Goal: Transaction & Acquisition: Download file/media

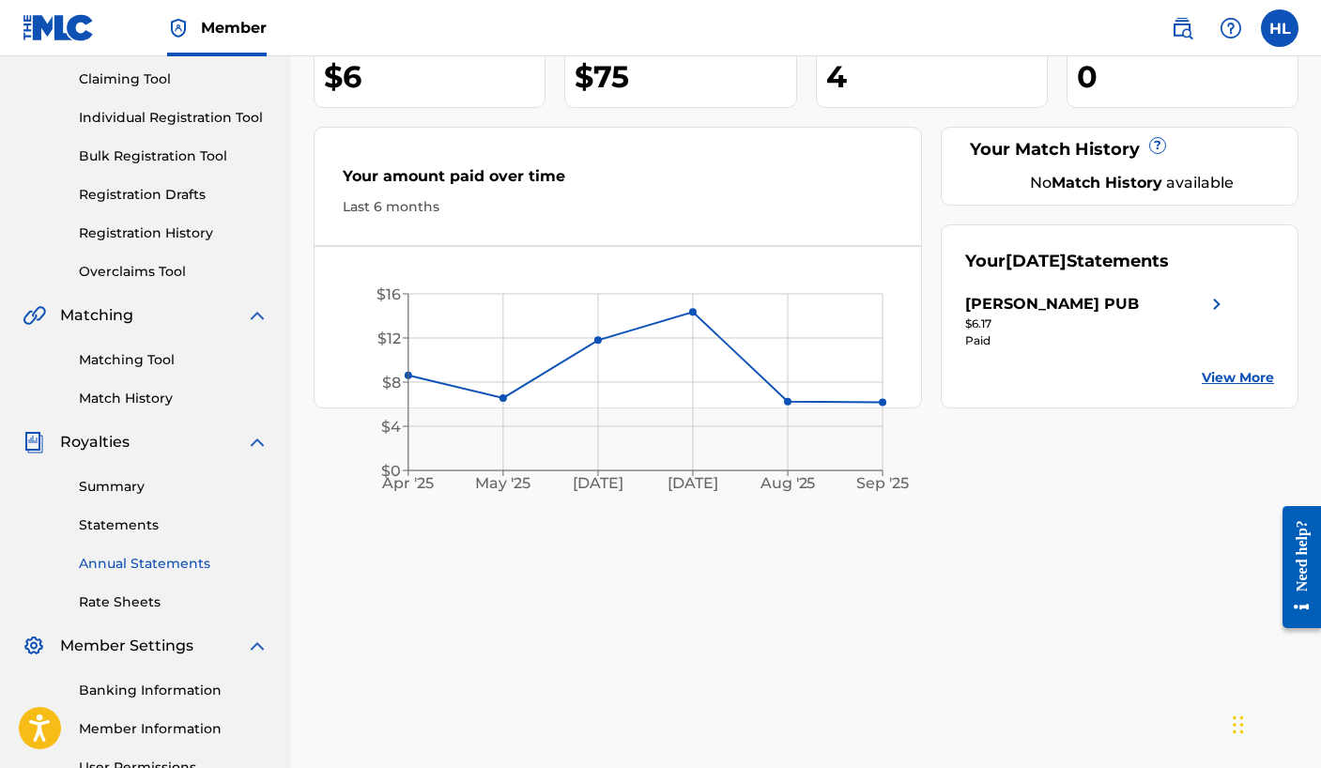
scroll to position [380, 0]
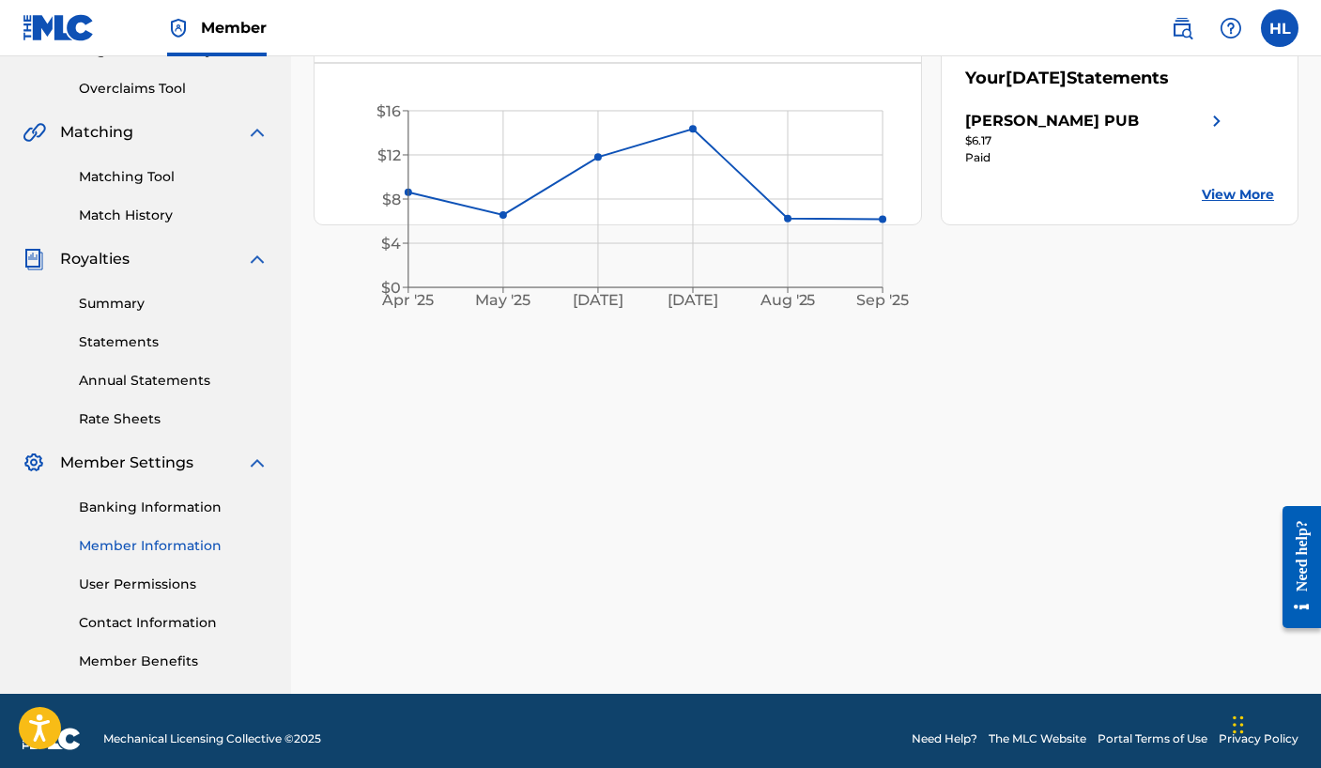
click at [168, 548] on link "Member Information" at bounding box center [174, 546] width 190 height 20
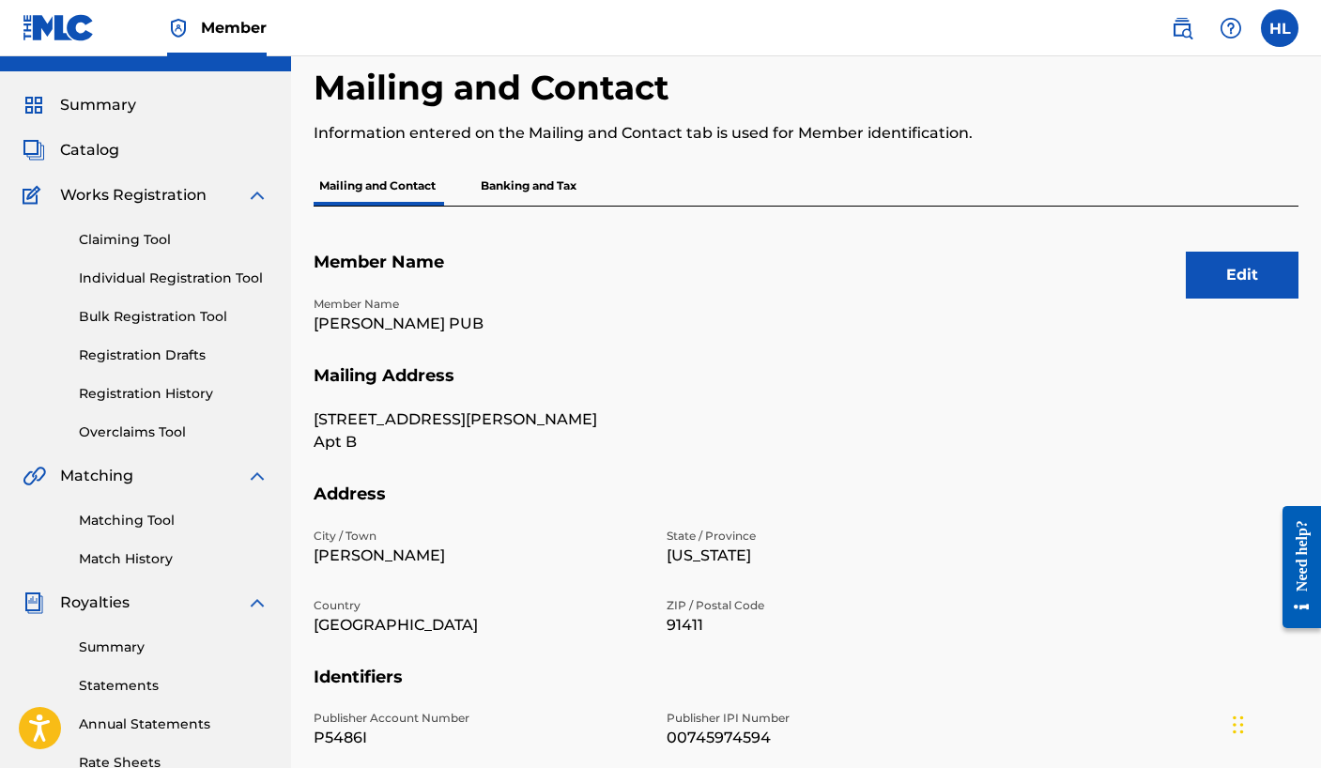
scroll to position [122, 0]
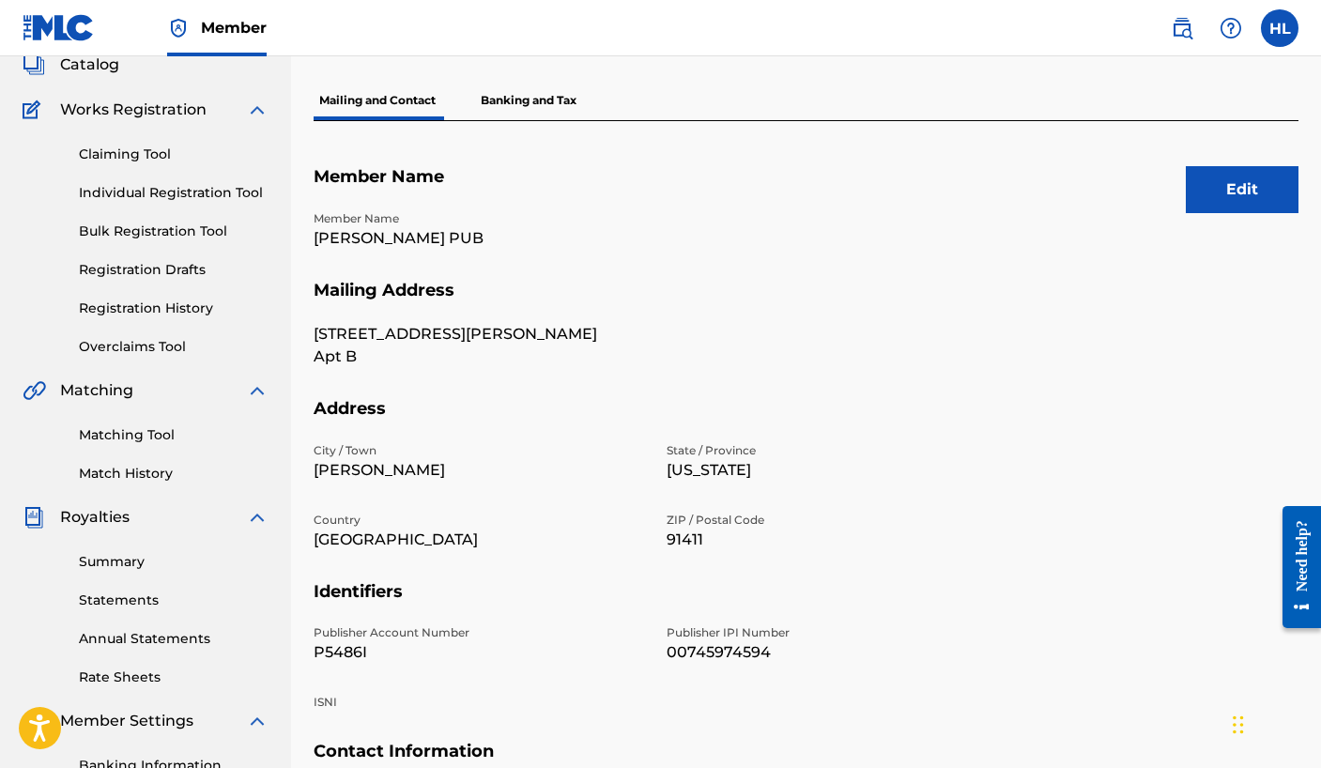
click at [536, 105] on p "Banking and Tax" at bounding box center [528, 100] width 107 height 39
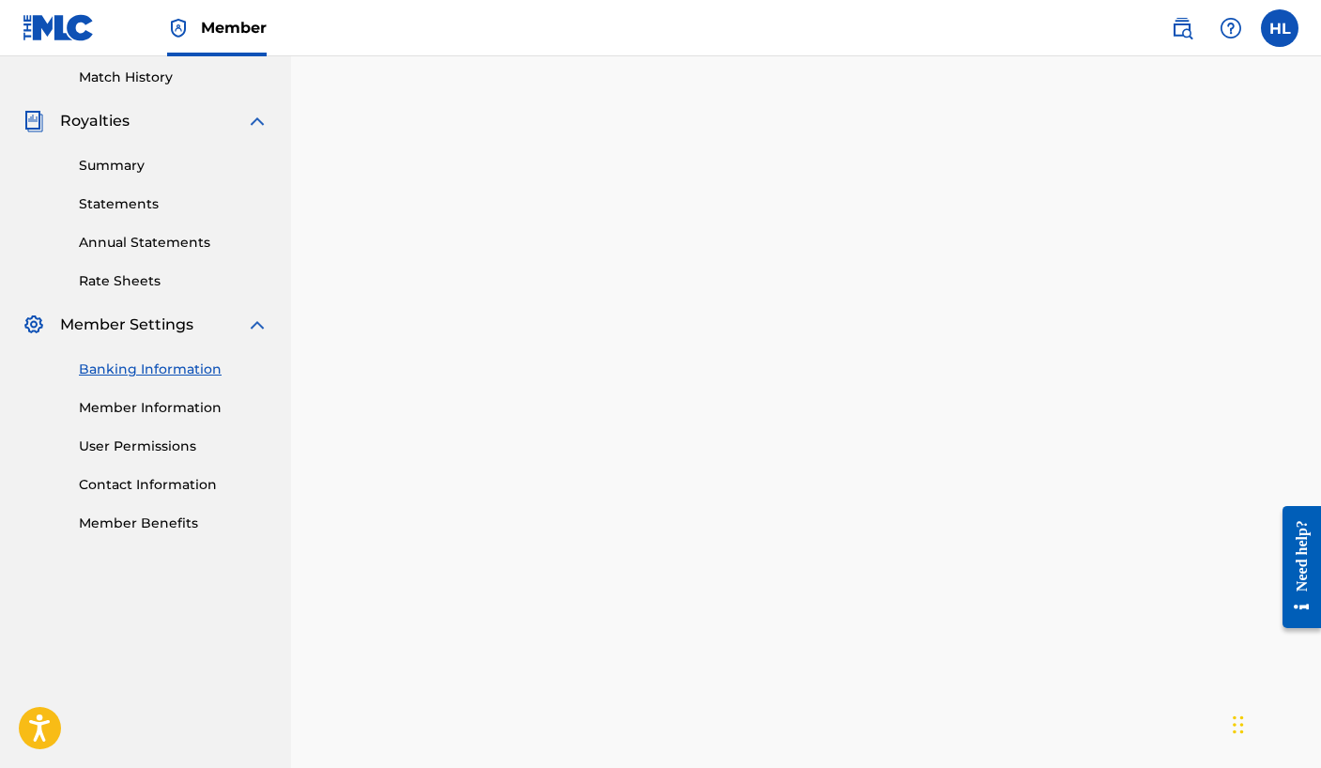
scroll to position [318, 0]
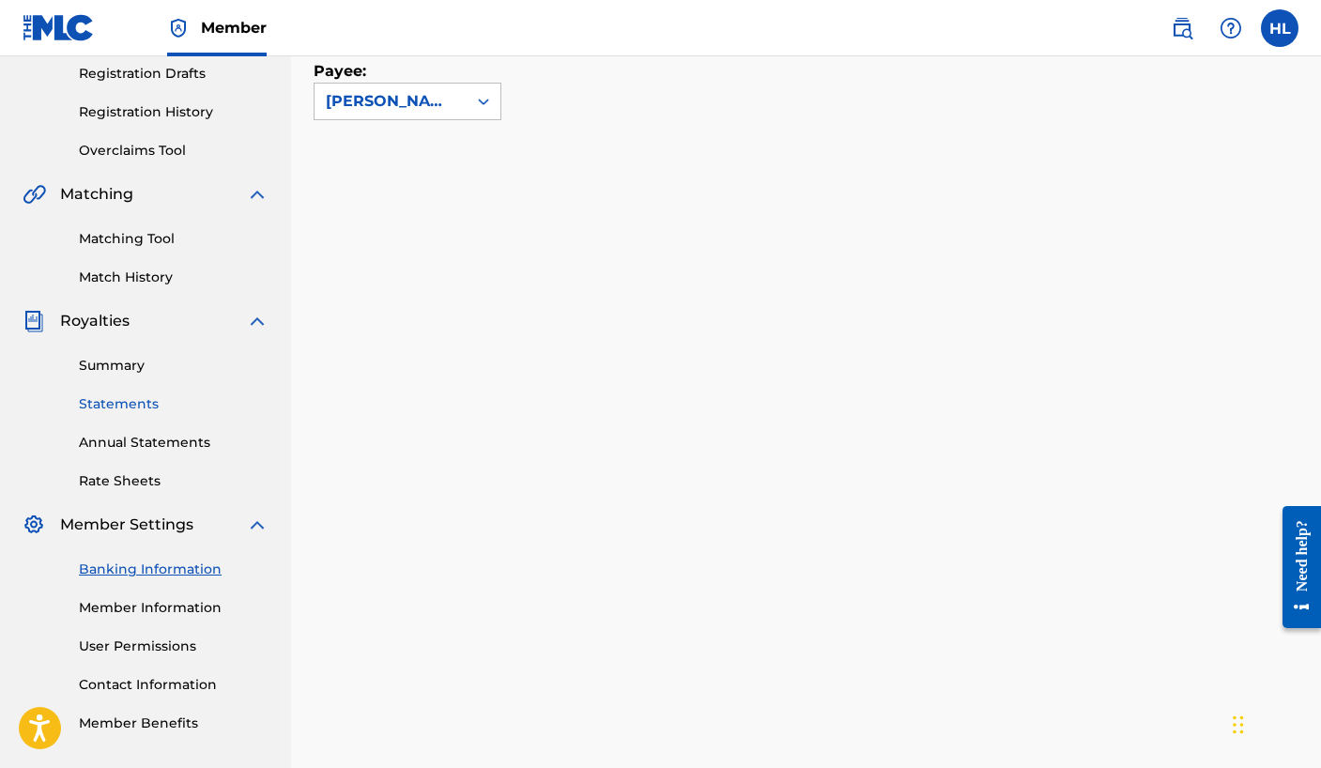
click at [122, 407] on link "Statements" at bounding box center [174, 404] width 190 height 20
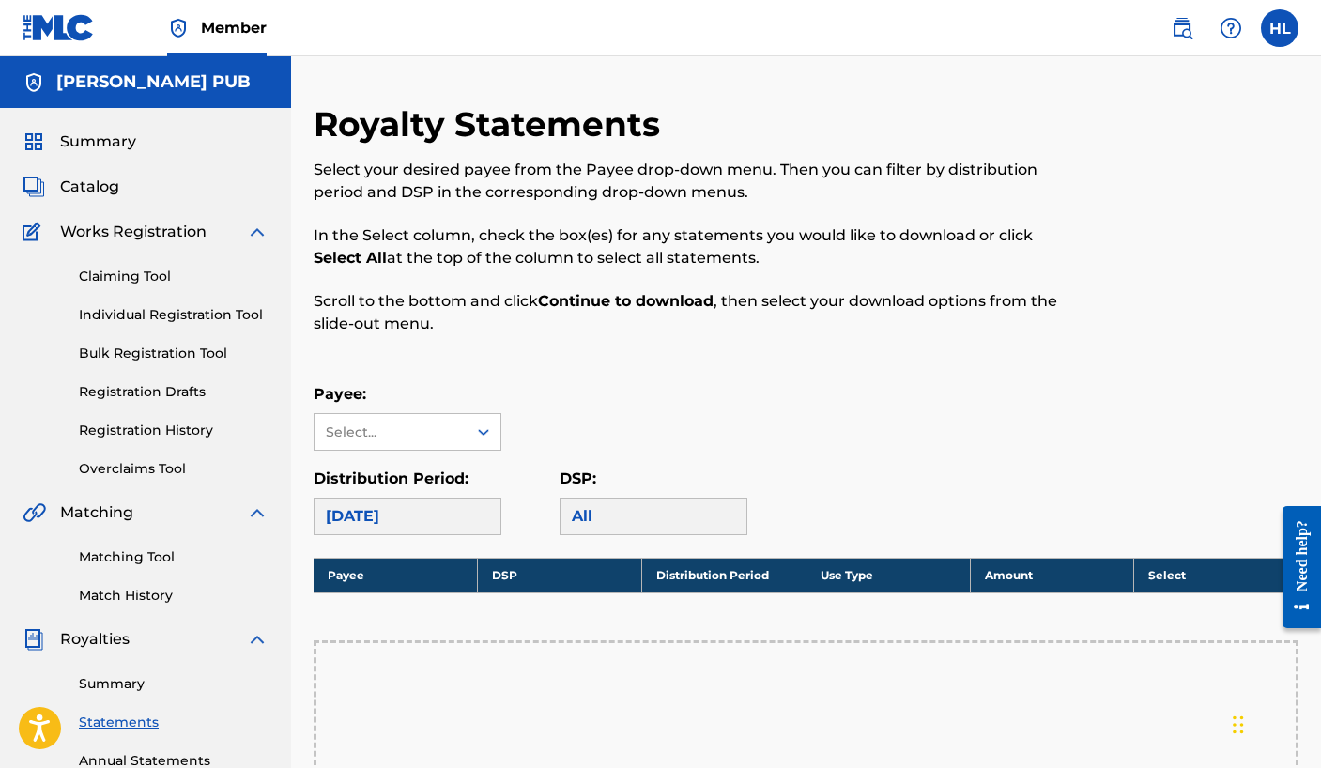
click at [222, 40] on link "Member" at bounding box center [217, 27] width 100 height 55
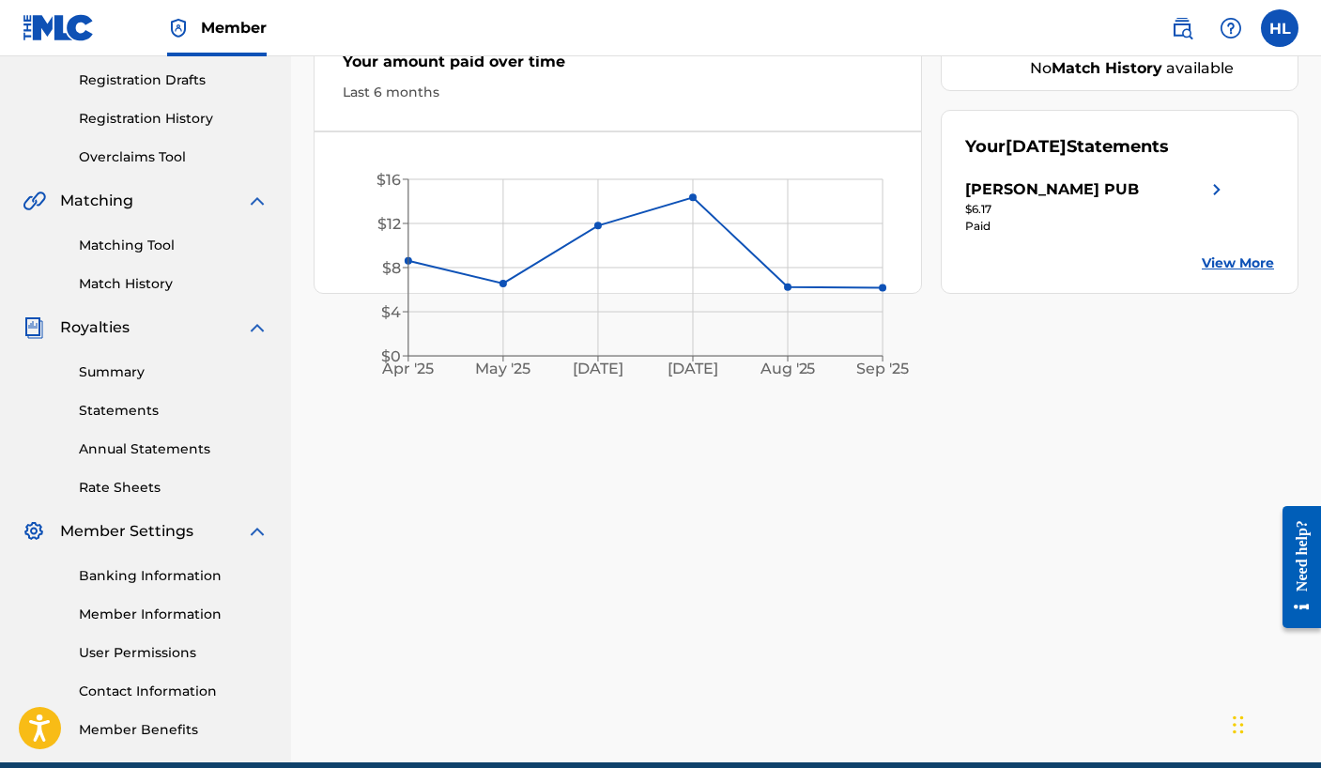
scroll to position [333, 0]
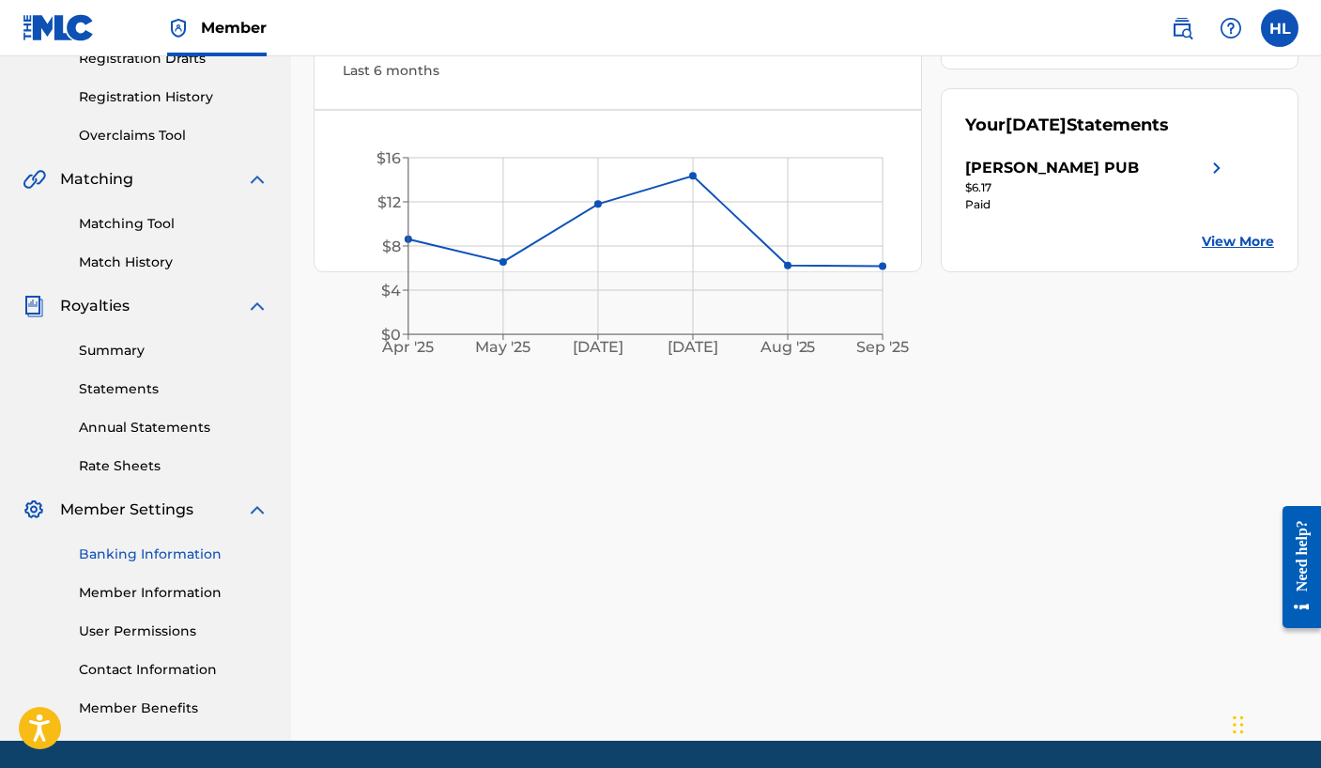
click at [184, 557] on link "Banking Information" at bounding box center [174, 555] width 190 height 20
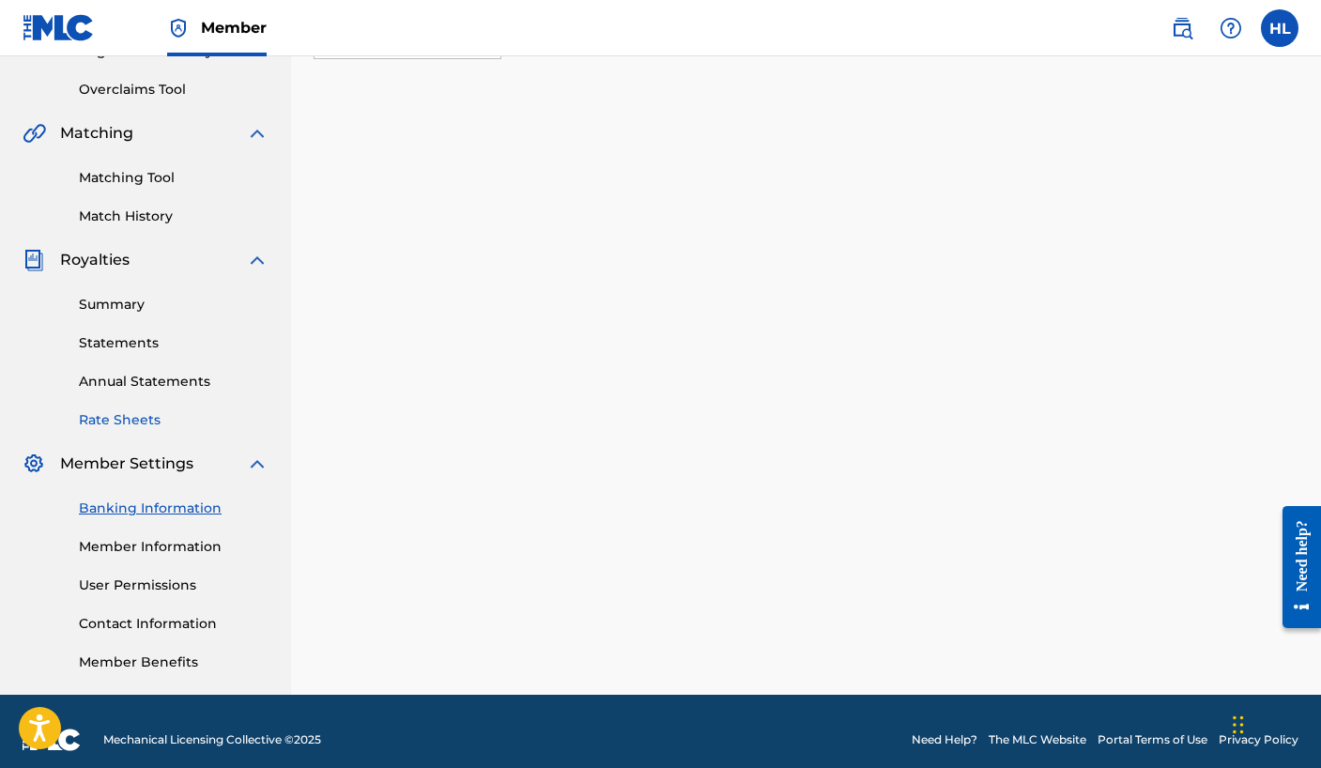
scroll to position [393, 0]
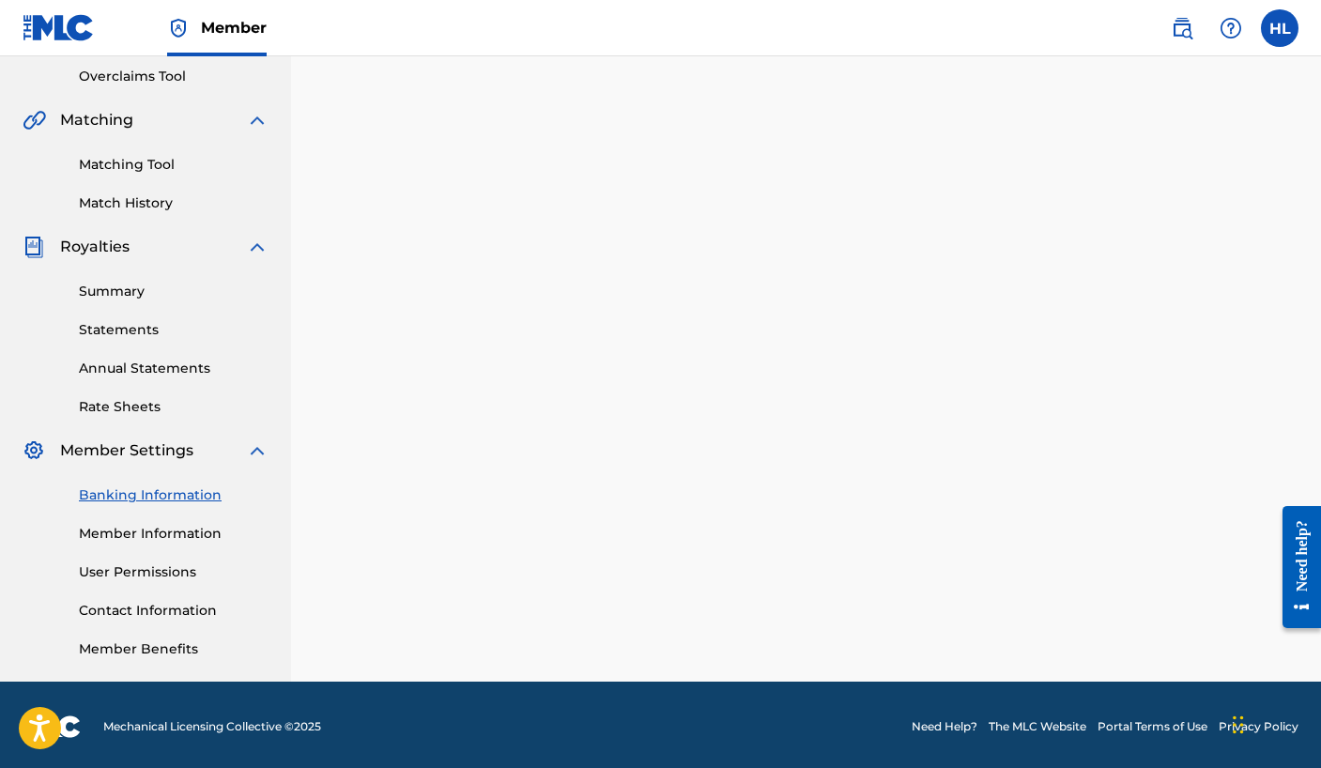
click at [139, 314] on div "Summary Statements Annual Statements Rate Sheets" at bounding box center [146, 337] width 246 height 159
click at [158, 376] on link "Annual Statements" at bounding box center [174, 369] width 190 height 20
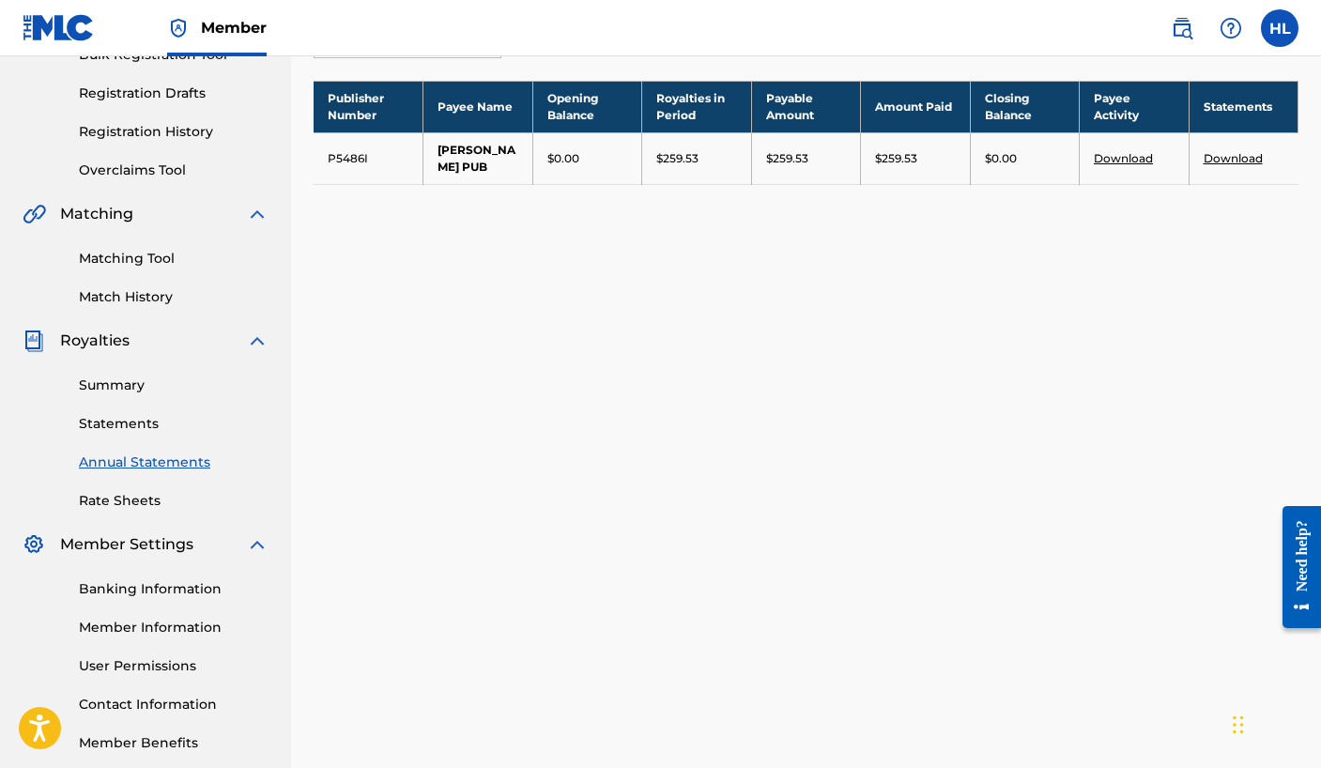
scroll to position [97, 0]
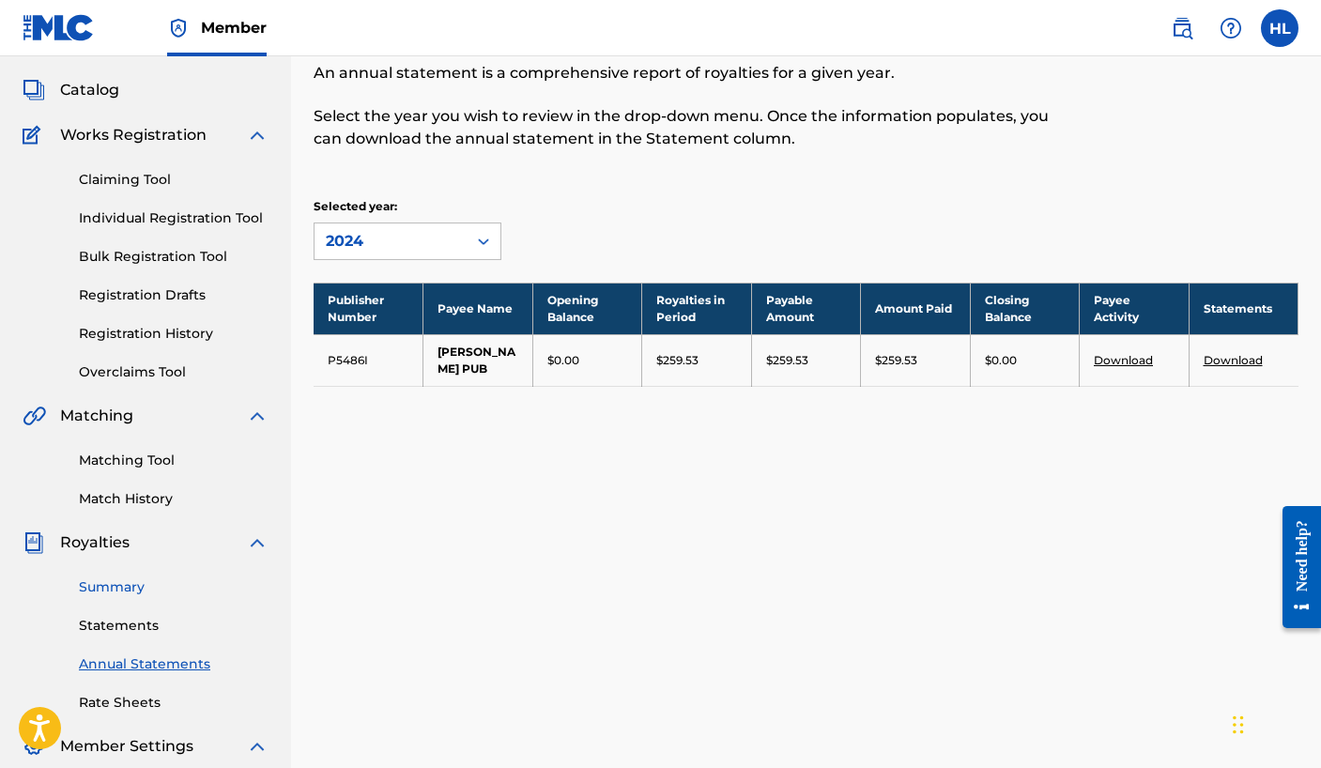
click at [111, 583] on link "Summary" at bounding box center [174, 588] width 190 height 20
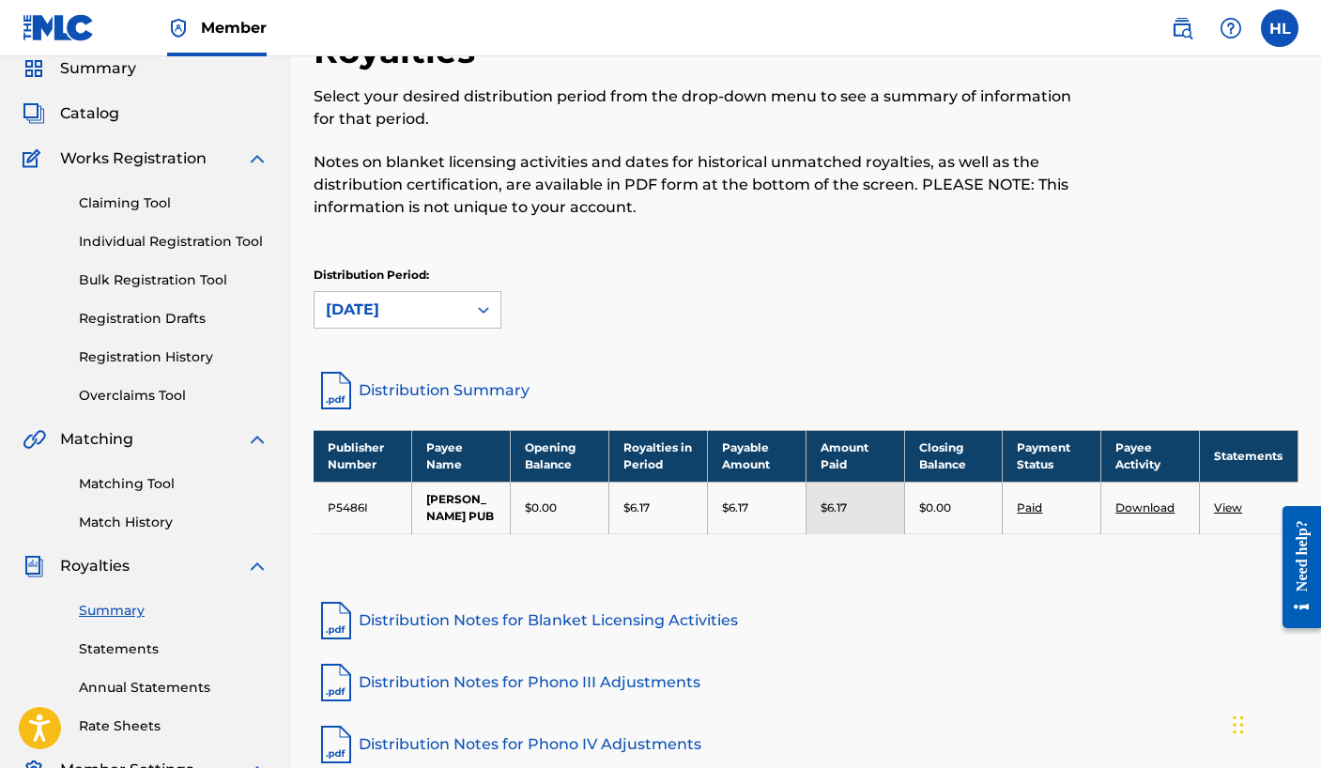
scroll to position [143, 0]
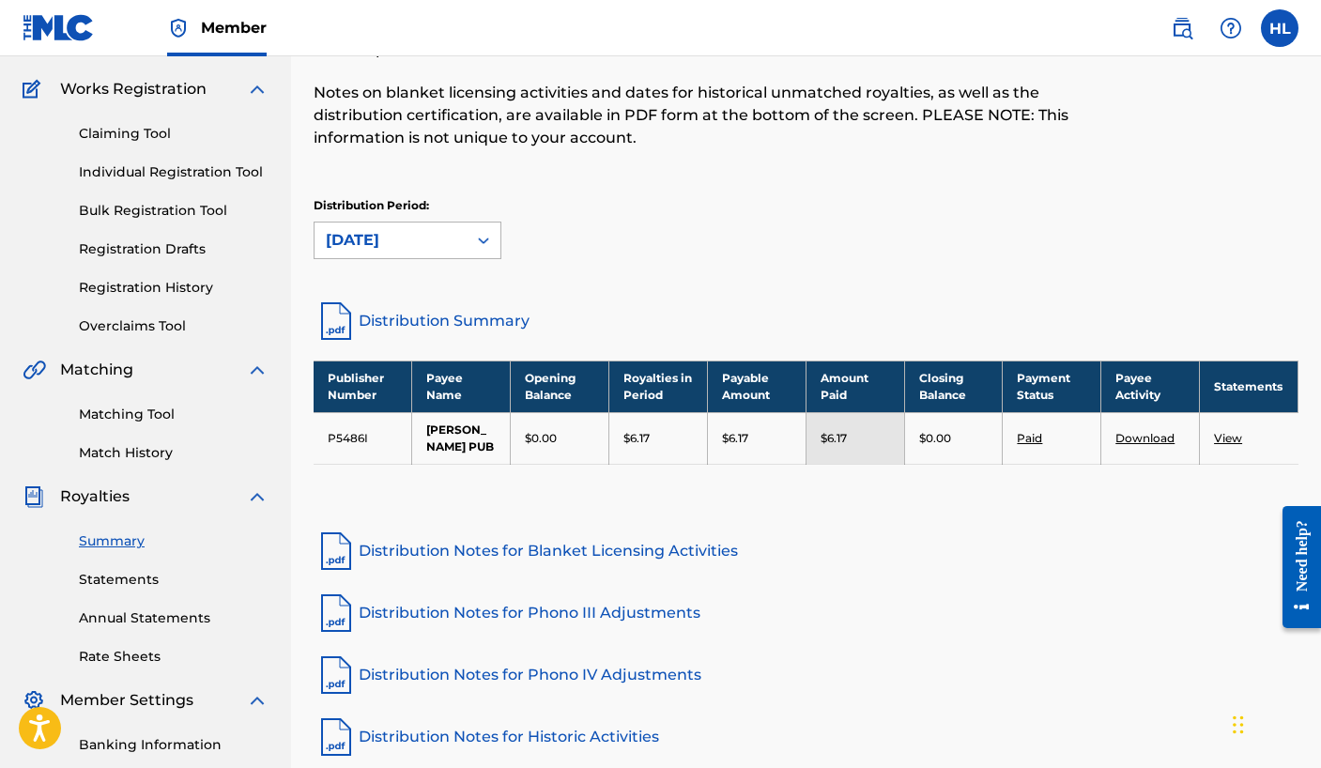
click at [483, 224] on div at bounding box center [484, 241] width 34 height 34
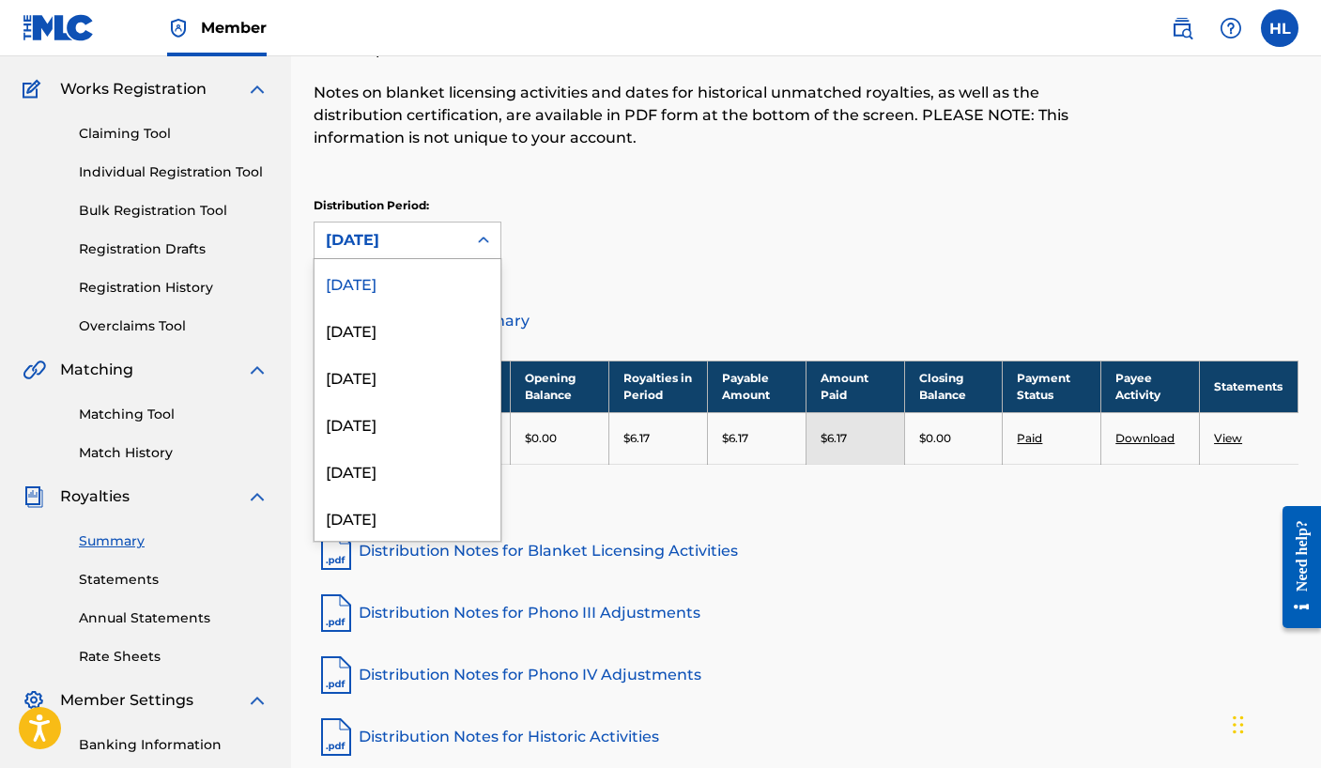
click at [573, 83] on p "Notes on blanket licensing activities and dates for historical unmatched royalt…" at bounding box center [693, 116] width 759 height 68
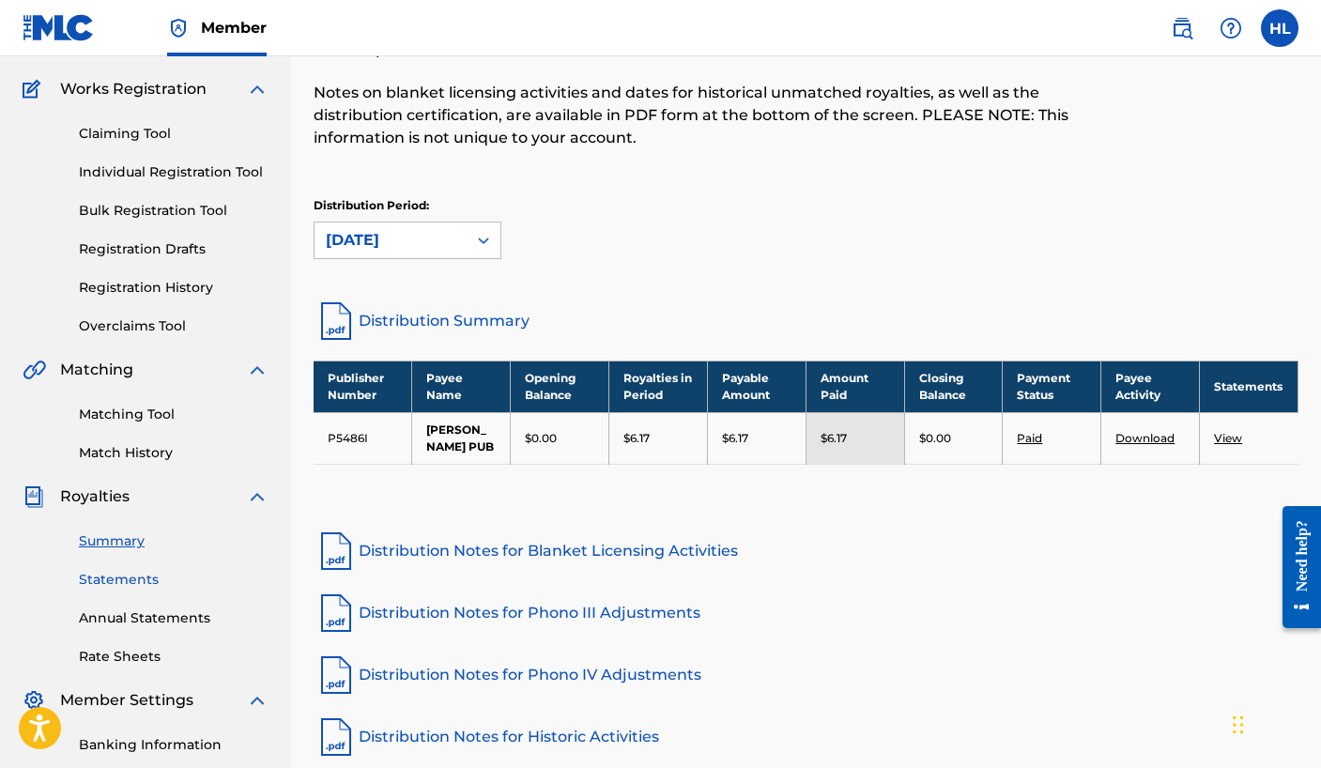
click at [155, 586] on link "Statements" at bounding box center [174, 580] width 190 height 20
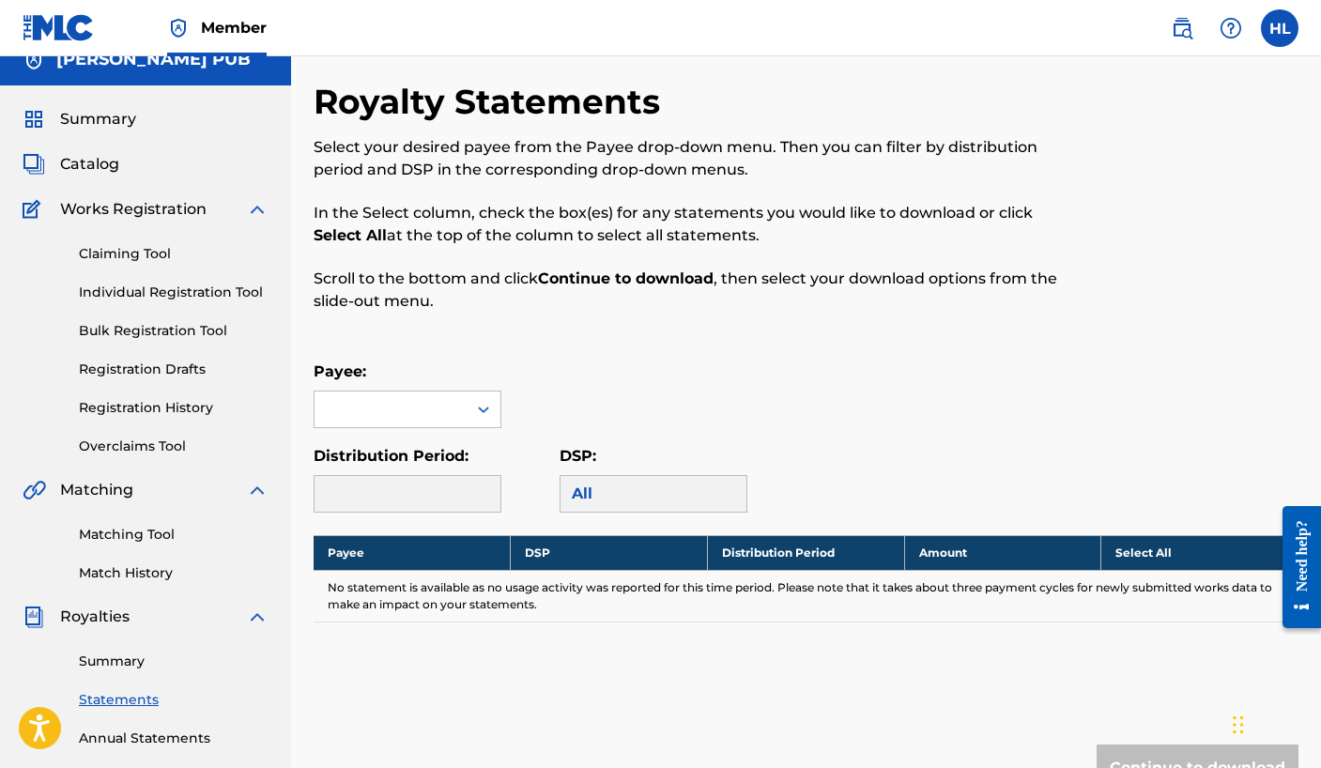
scroll to position [23, 0]
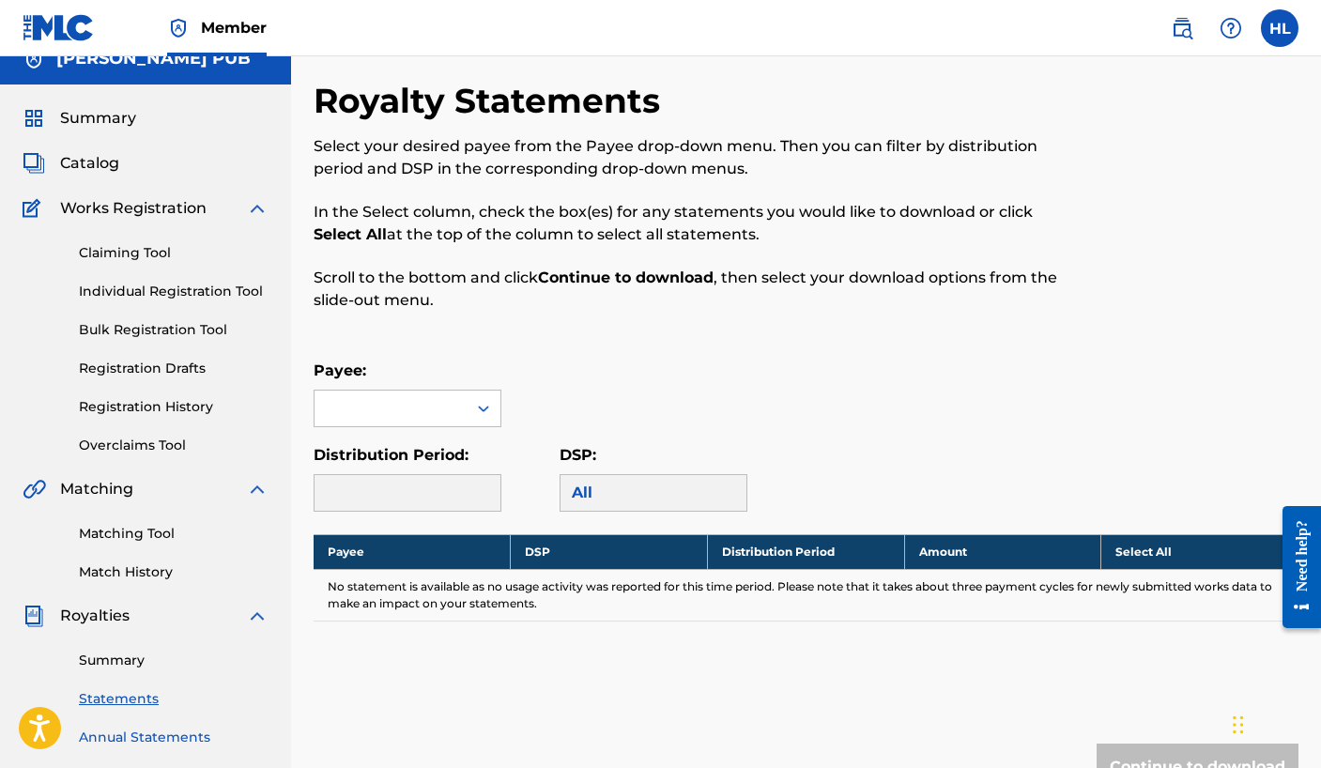
click at [143, 737] on link "Annual Statements" at bounding box center [174, 738] width 190 height 20
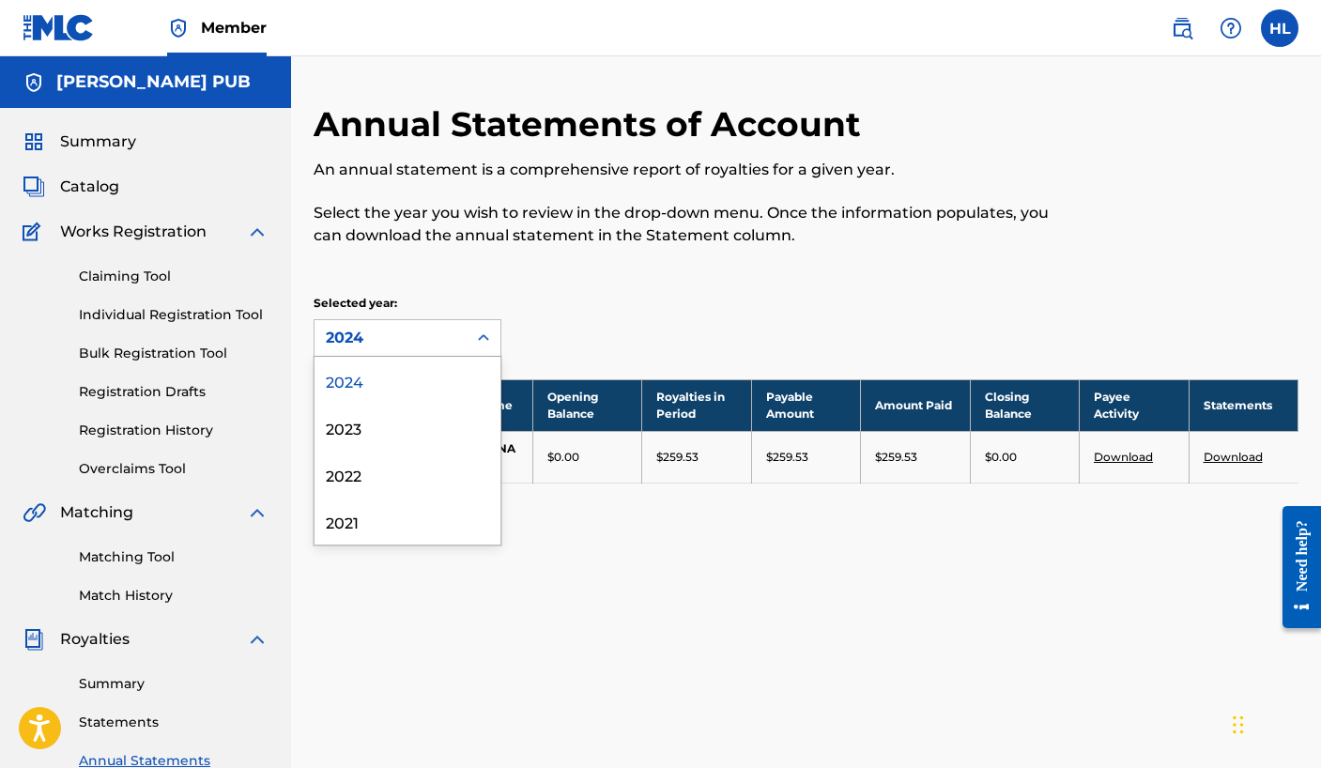
click at [396, 348] on div "2024" at bounding box center [391, 338] width 130 height 23
click at [389, 443] on div "2023" at bounding box center [408, 427] width 186 height 47
click at [423, 349] on div "2023" at bounding box center [391, 338] width 152 height 36
click at [406, 483] on div "2022" at bounding box center [408, 474] width 186 height 47
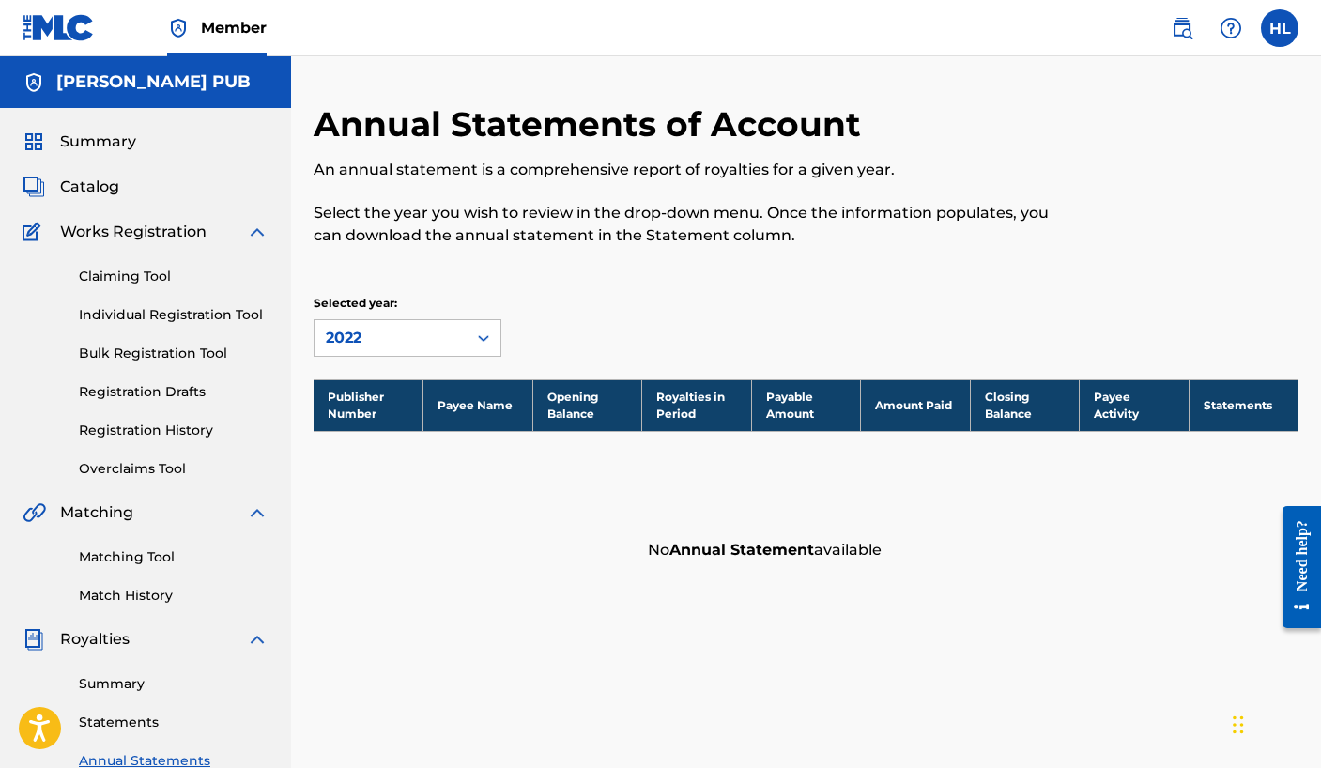
click at [406, 334] on div "2022" at bounding box center [391, 338] width 130 height 23
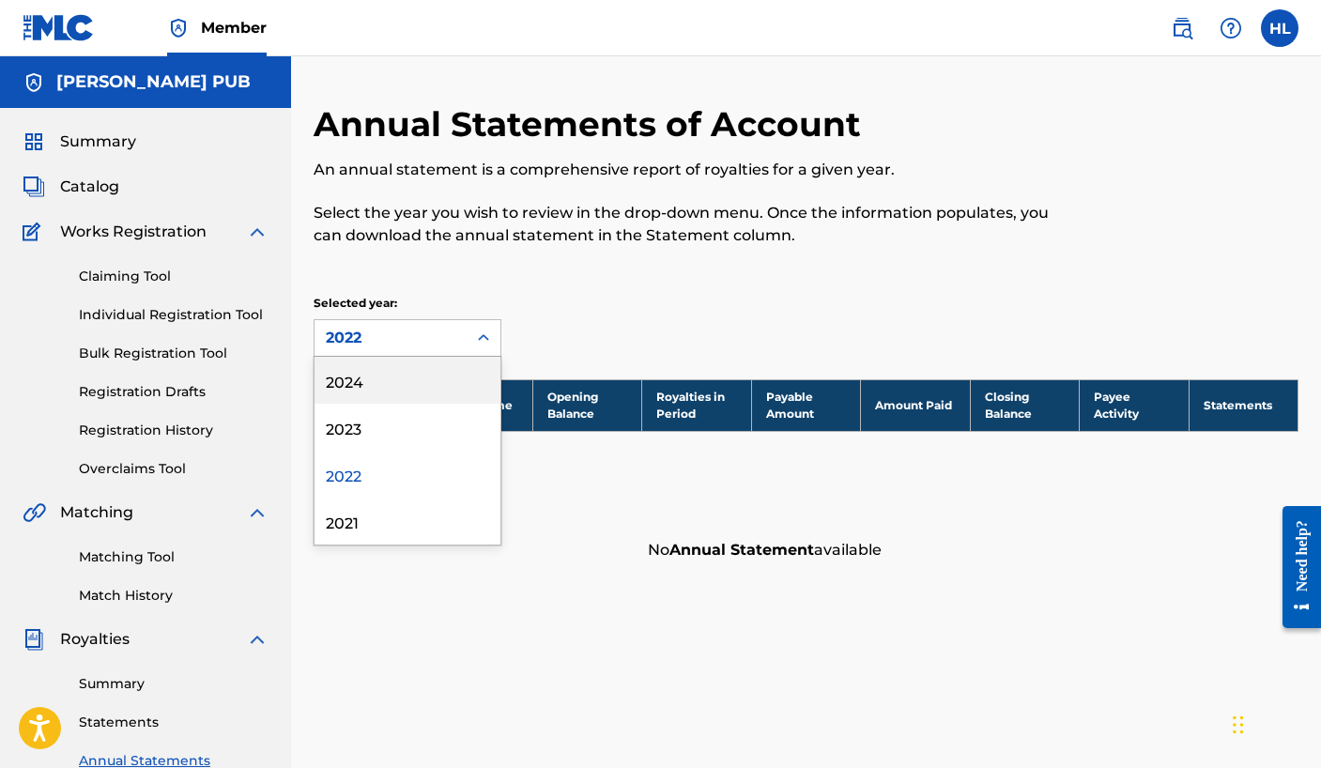
click at [392, 393] on div "2024" at bounding box center [408, 380] width 186 height 47
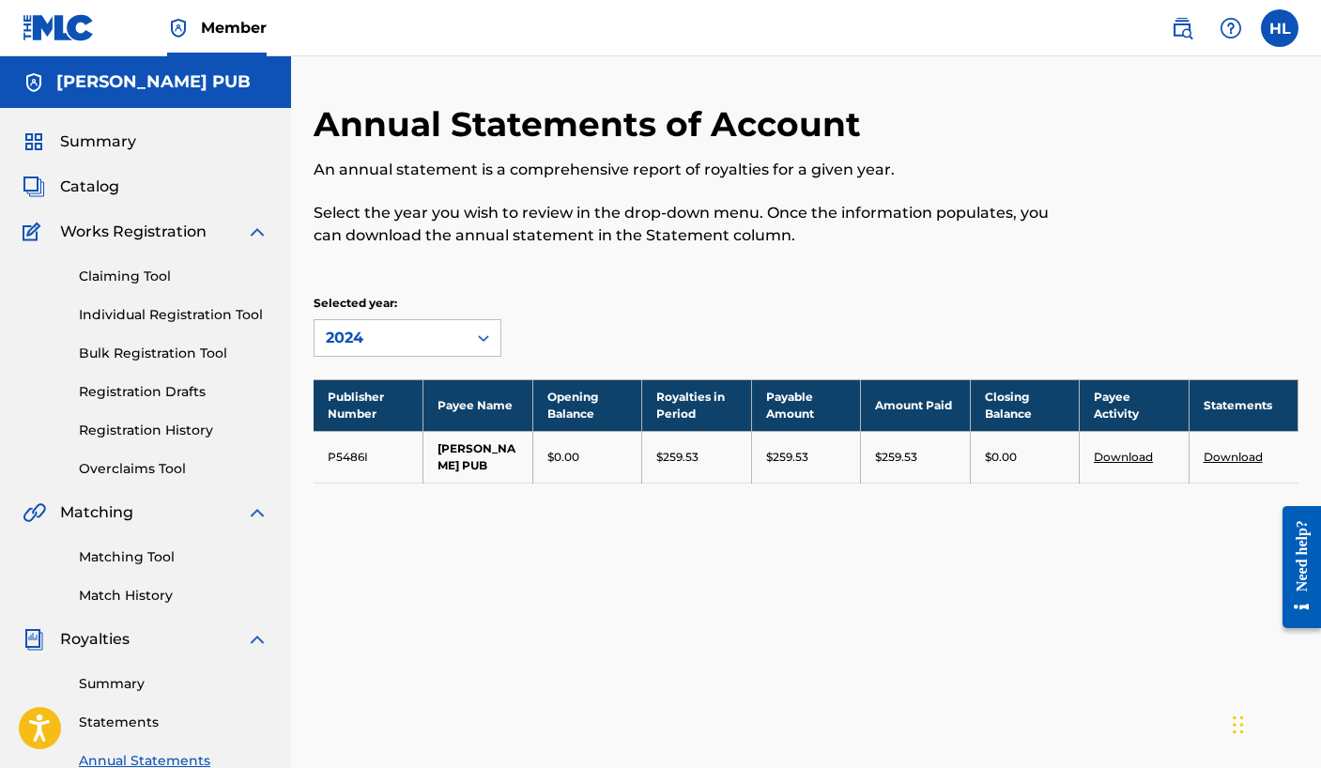
click at [1237, 456] on link "Download" at bounding box center [1233, 457] width 59 height 14
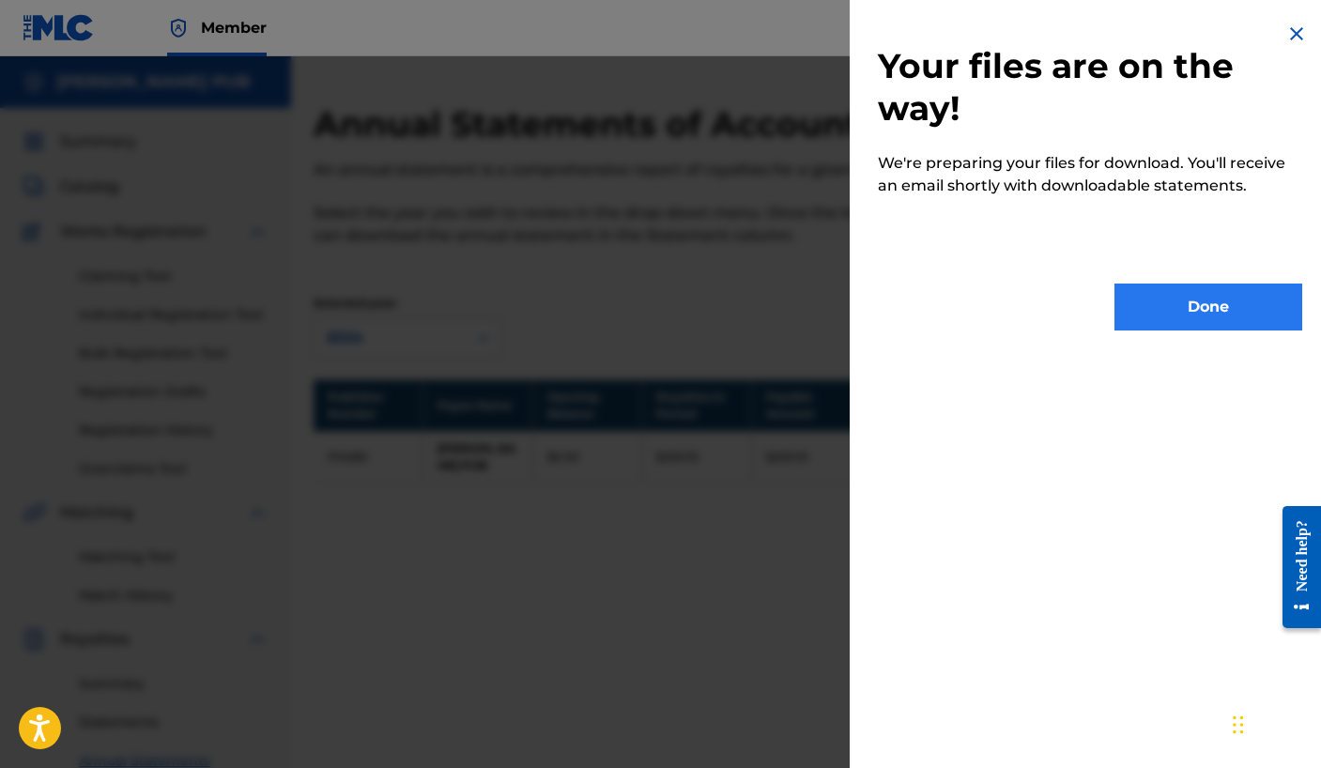
click at [1190, 299] on button "Done" at bounding box center [1209, 307] width 188 height 47
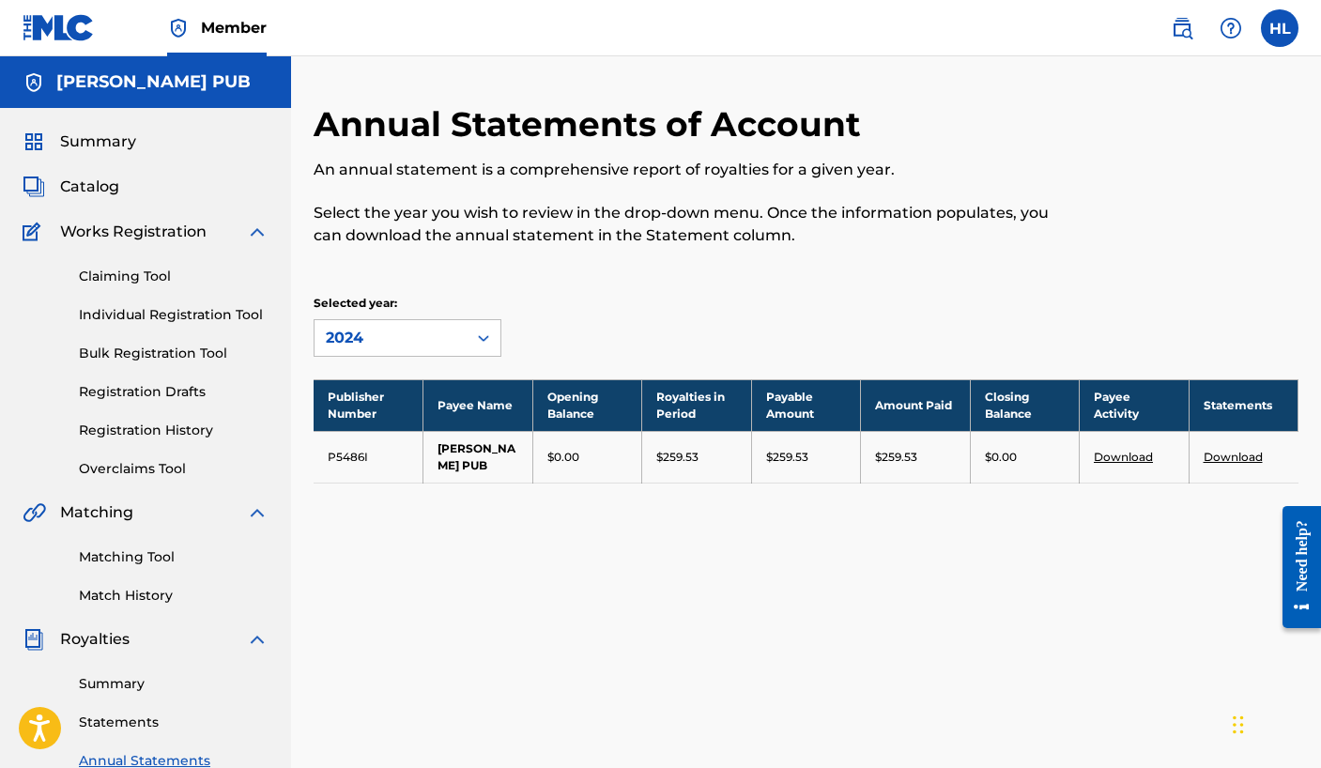
click at [1225, 457] on link "Download" at bounding box center [1233, 457] width 59 height 14
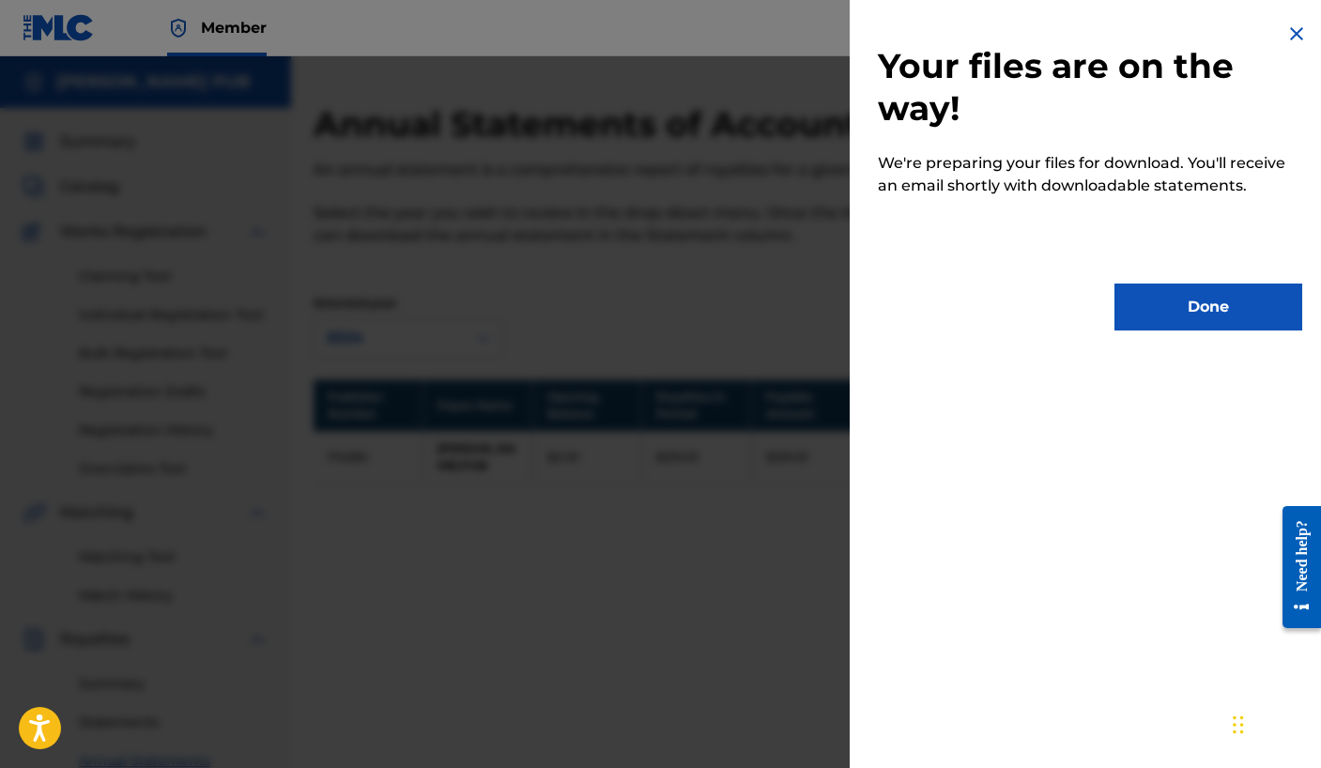
click at [1288, 35] on img at bounding box center [1297, 34] width 23 height 23
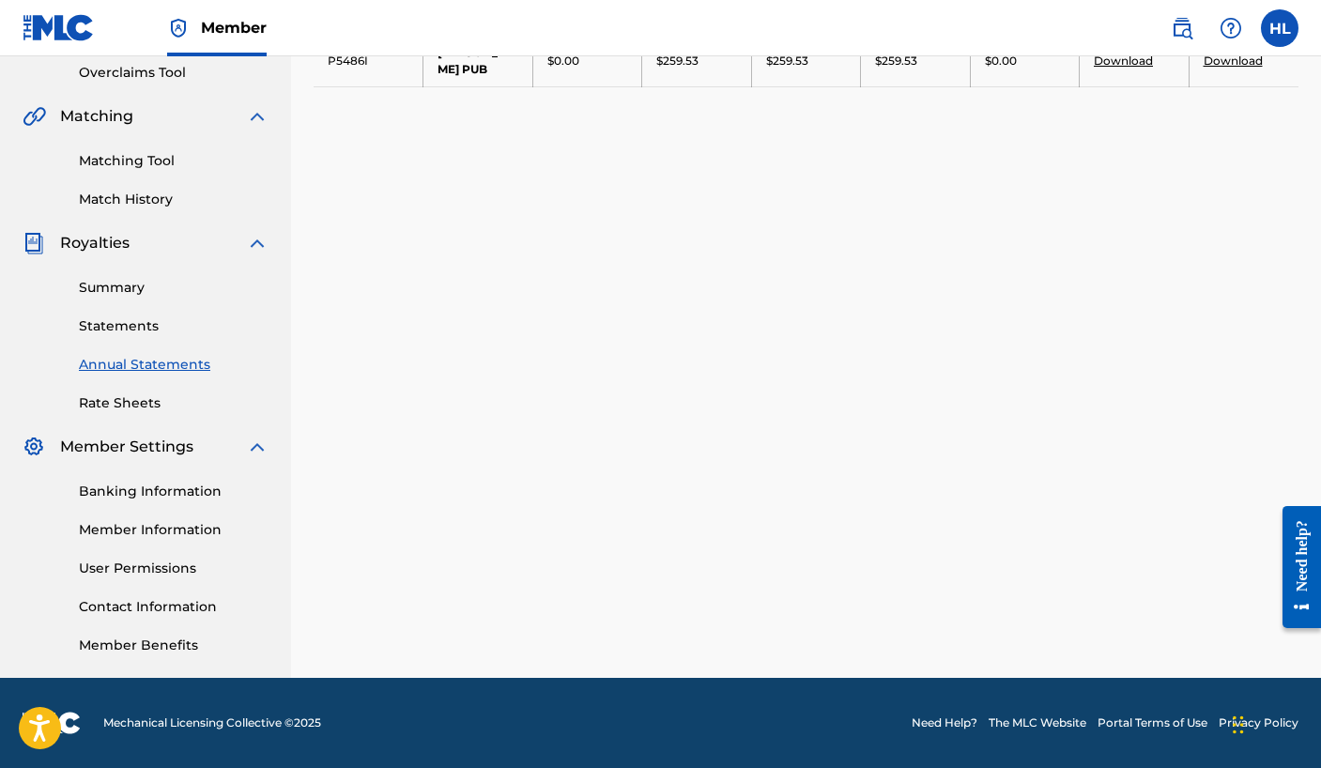
scroll to position [186, 0]
